Goal: Obtain resource: Download file/media

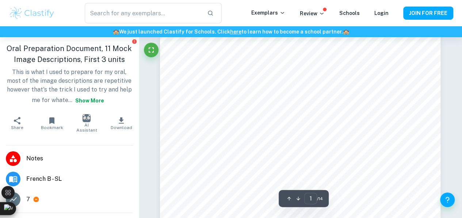
scroll to position [23, 0]
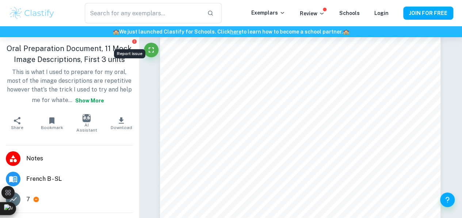
click at [132, 42] on icon "Report issue" at bounding box center [134, 41] width 4 height 4
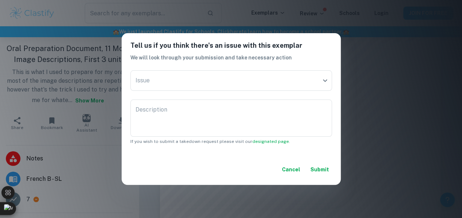
click at [295, 168] on button "Cancel" at bounding box center [291, 169] width 24 height 13
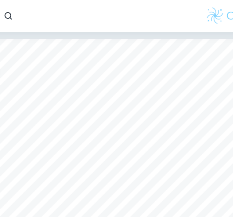
scroll to position [0, 0]
